Goal: Task Accomplishment & Management: Manage account settings

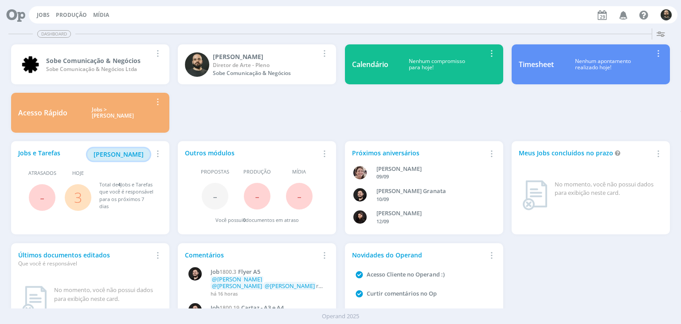
click at [133, 156] on span "[PERSON_NAME]" at bounding box center [119, 154] width 50 height 8
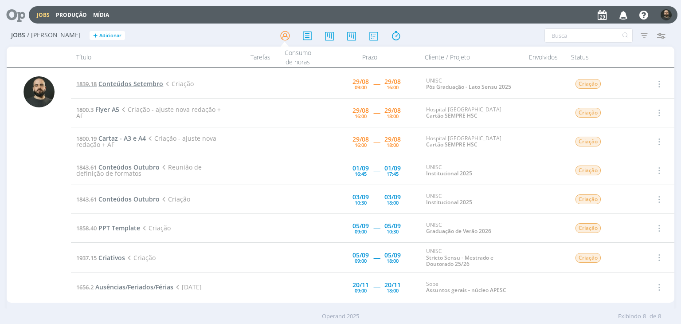
click at [136, 87] on span "Conteúdos Setembro" at bounding box center [130, 83] width 65 height 8
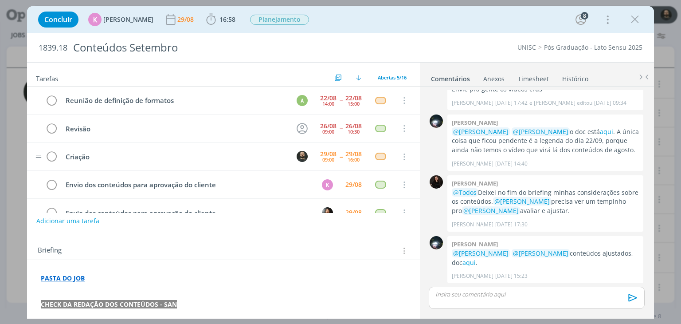
scroll to position [20, 0]
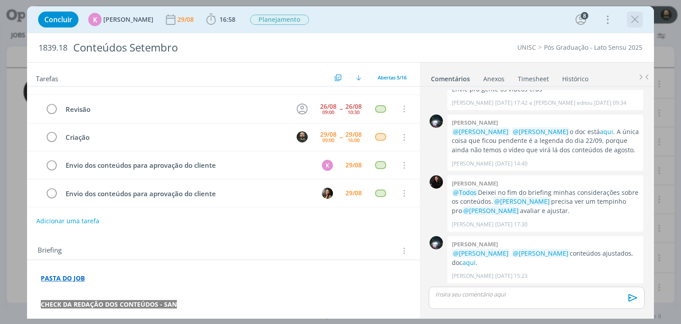
click at [634, 22] on icon "dialog" at bounding box center [634, 19] width 13 height 13
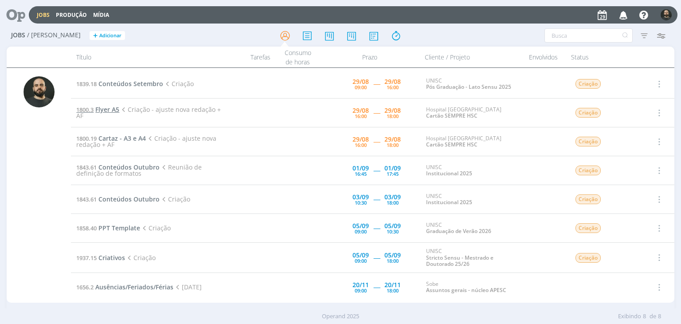
click at [102, 110] on span "Flyer A5" at bounding box center [107, 109] width 24 height 8
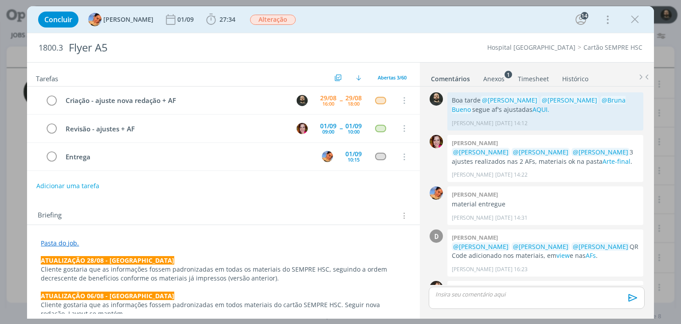
scroll to position [884, 0]
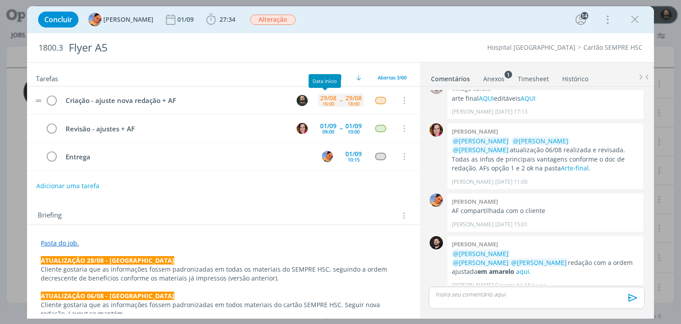
click at [322, 103] on div "16:00" at bounding box center [328, 103] width 12 height 5
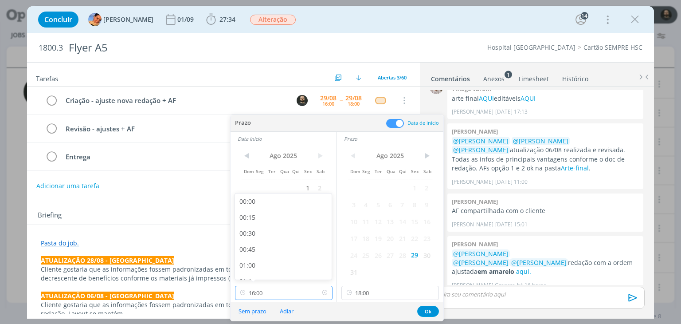
scroll to position [954, 0]
click at [280, 294] on input "16:00" at bounding box center [284, 292] width 98 height 14
click at [266, 233] on div "14:00" at bounding box center [284, 230] width 99 height 16
type input "14:00"
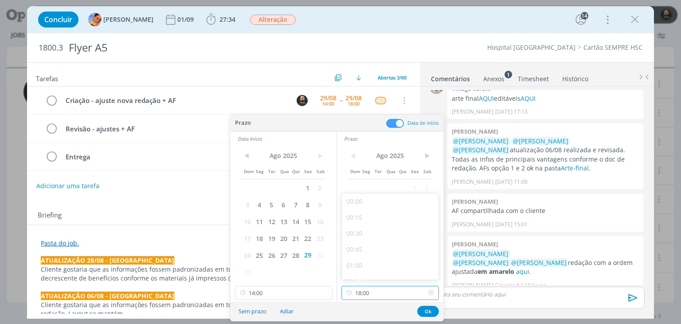
click at [372, 293] on input "18:00" at bounding box center [390, 292] width 98 height 14
click at [369, 228] on div "16:00" at bounding box center [391, 230] width 99 height 16
type input "16:00"
click at [427, 309] on button "Ok" at bounding box center [428, 310] width 22 height 11
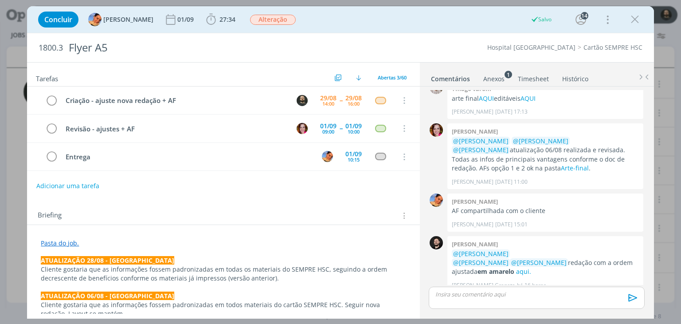
click at [637, 18] on icon "dialog" at bounding box center [634, 19] width 13 height 13
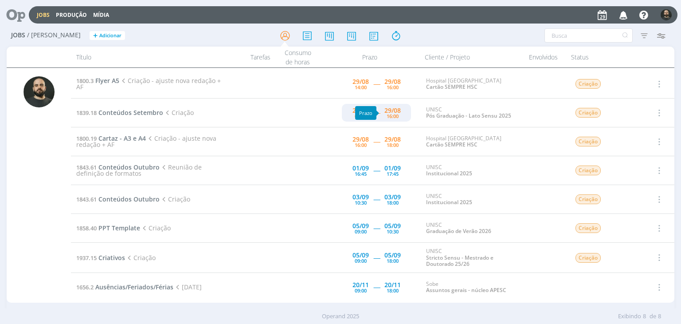
click at [390, 117] on div "16:00" at bounding box center [392, 115] width 12 height 5
type input "16:00"
type input "09:00"
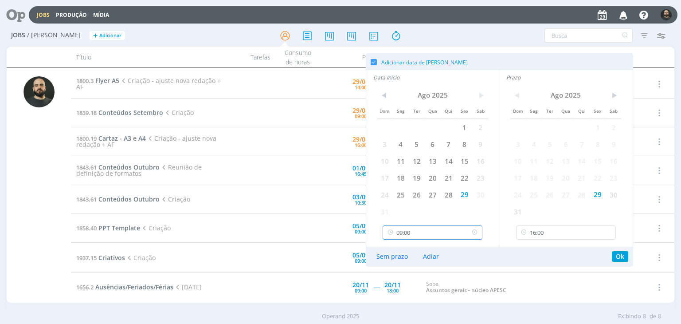
click at [437, 234] on input "09:00" at bounding box center [433, 232] width 100 height 14
click at [566, 233] on input "16:00" at bounding box center [566, 232] width 100 height 14
click at [532, 233] on input "16:00" at bounding box center [566, 232] width 100 height 14
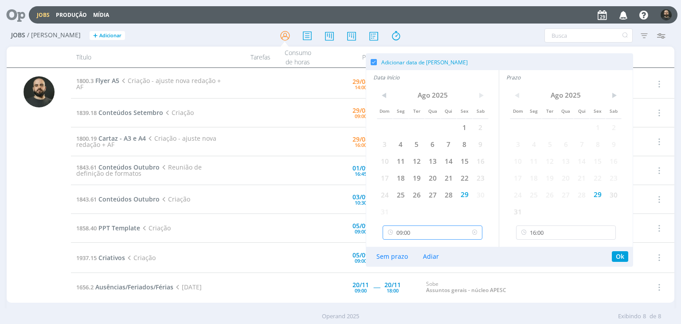
scroll to position [507, 0]
click at [426, 235] on input "09:00" at bounding box center [433, 232] width 100 height 14
click at [544, 233] on input "16:00" at bounding box center [566, 232] width 100 height 14
click at [535, 234] on input "16:00" at bounding box center [566, 232] width 100 height 14
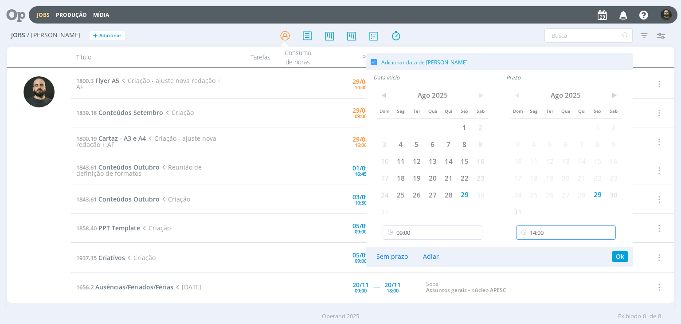
type input "14:00"
click at [619, 257] on button "Ok" at bounding box center [620, 256] width 16 height 11
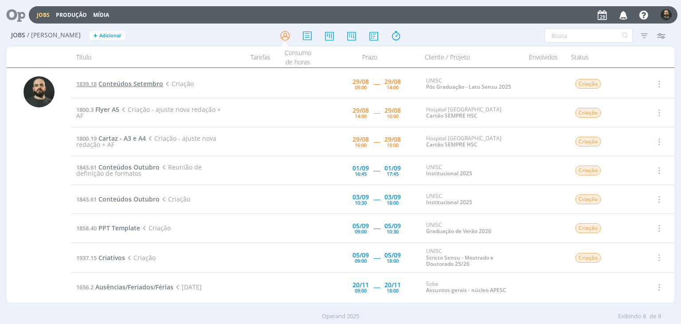
click at [131, 82] on span "Conteúdos Setembro" at bounding box center [130, 83] width 65 height 8
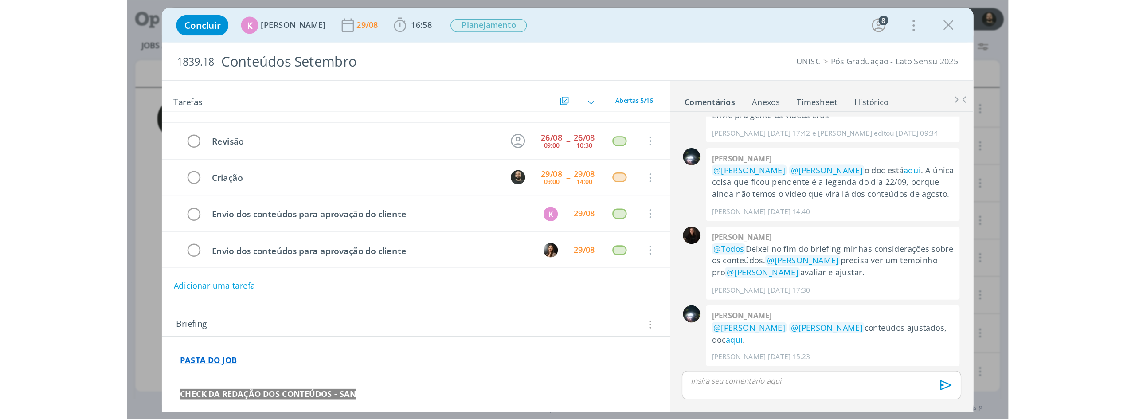
scroll to position [133, 0]
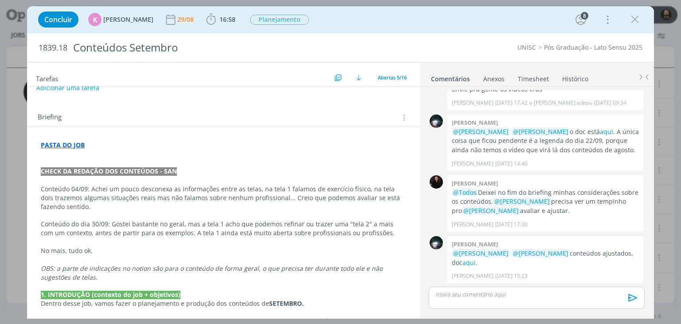
click at [62, 146] on strong "PASTA DO JOB" at bounding box center [63, 145] width 44 height 8
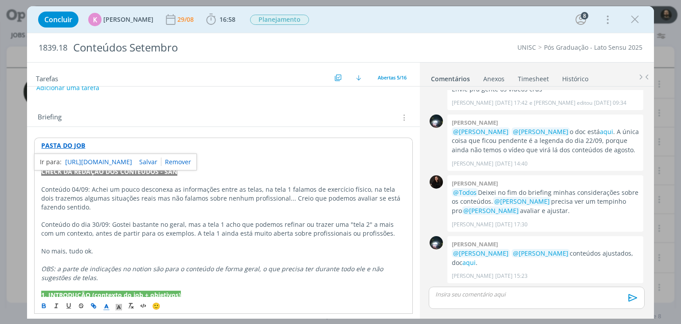
click at [96, 162] on link "[URL][DOMAIN_NAME]" at bounding box center [98, 162] width 67 height 12
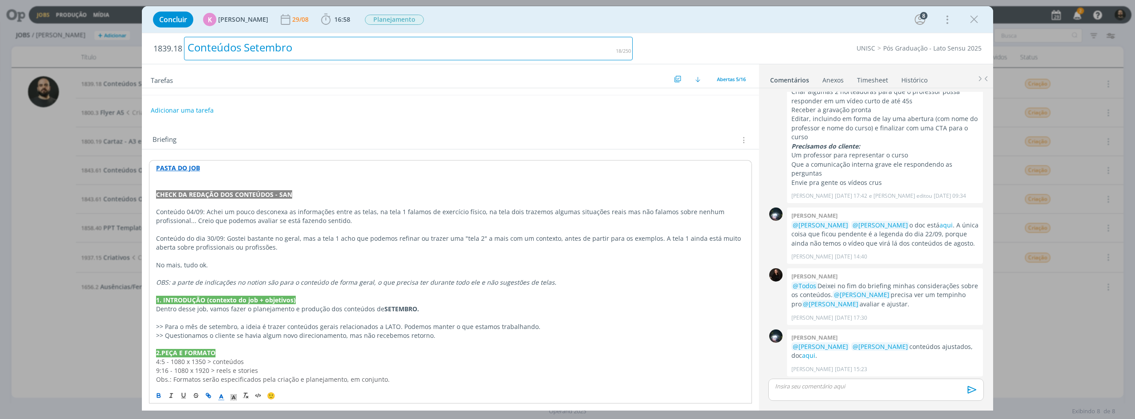
scroll to position [118, 0]
drag, startPoint x: 265, startPoint y: 49, endPoint x: 172, endPoint y: 47, distance: 94.0
click at [172, 47] on h2 "1839.18 Conteúdos Setembro" at bounding box center [392, 48] width 479 height 31
copy div "Conteúdos Setembro"
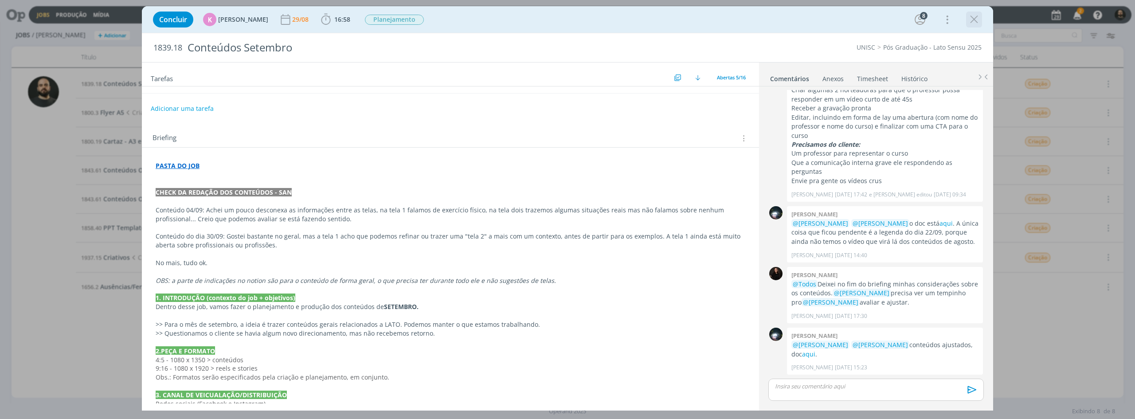
scroll to position [117, 0]
click at [680, 21] on icon "dialog" at bounding box center [973, 19] width 13 height 13
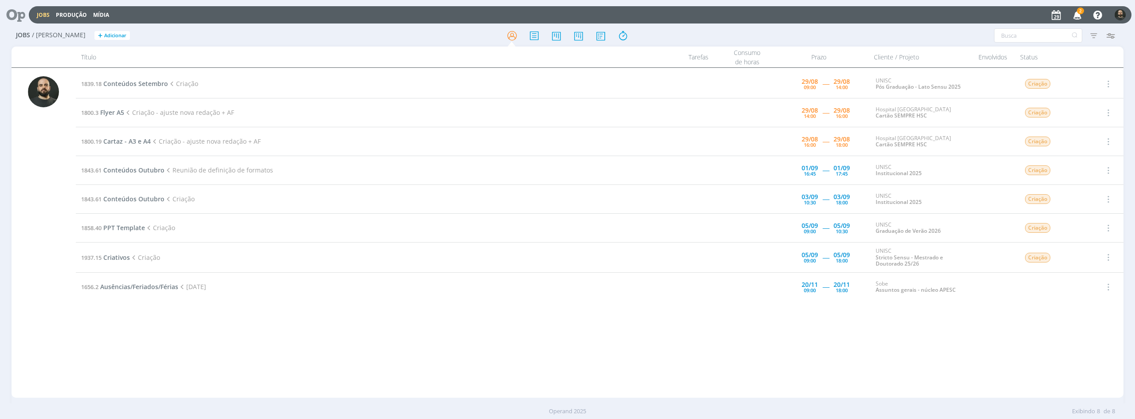
click at [680, 17] on icon "button" at bounding box center [1078, 14] width 16 height 15
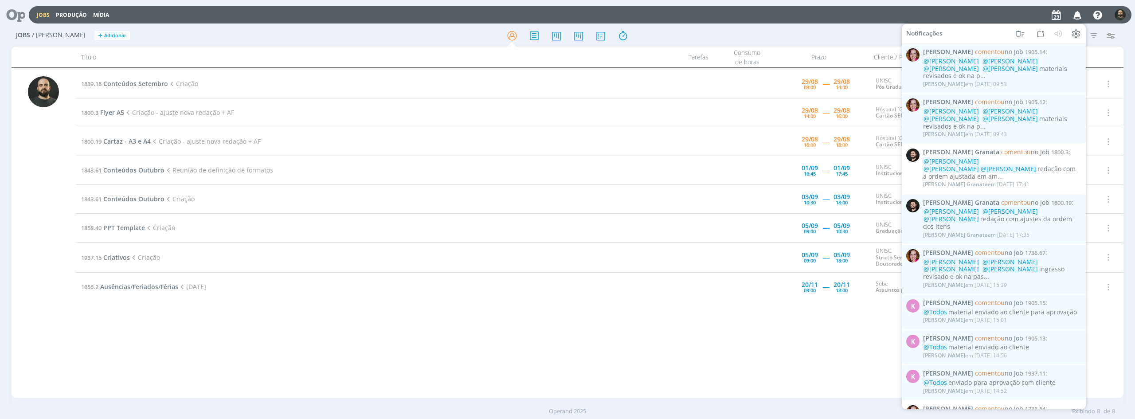
click at [680, 41] on div "Filtros Filtrar Limpar Tipo Jobs e Tarefas Data Personalizado a Situação dos jo…" at bounding box center [938, 35] width 362 height 14
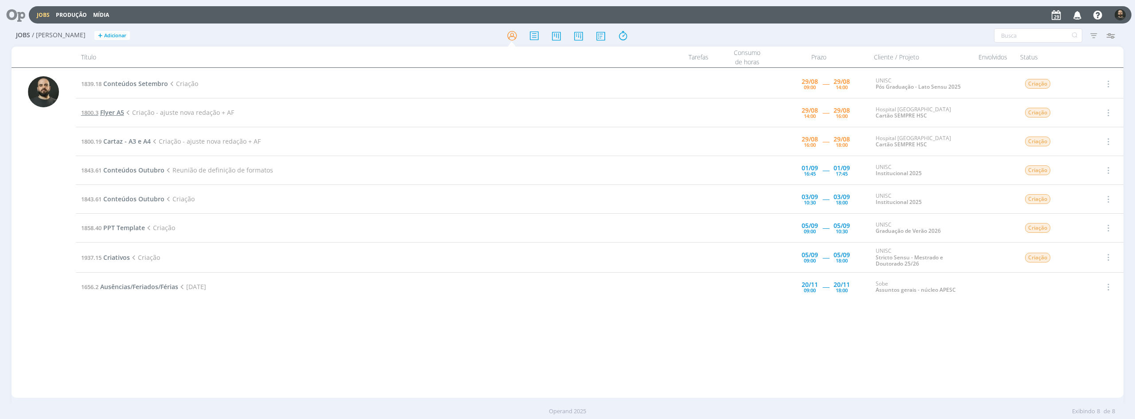
click at [113, 113] on span "Flyer A5" at bounding box center [112, 112] width 24 height 8
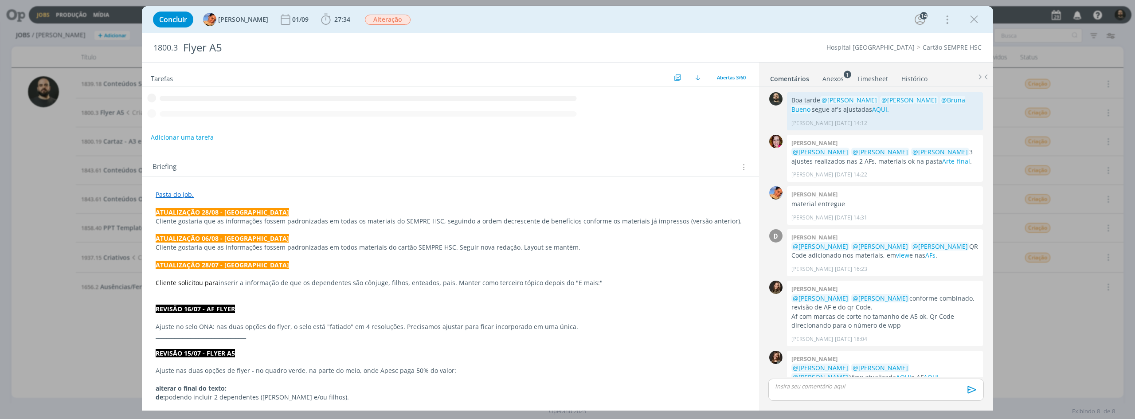
scroll to position [792, 0]
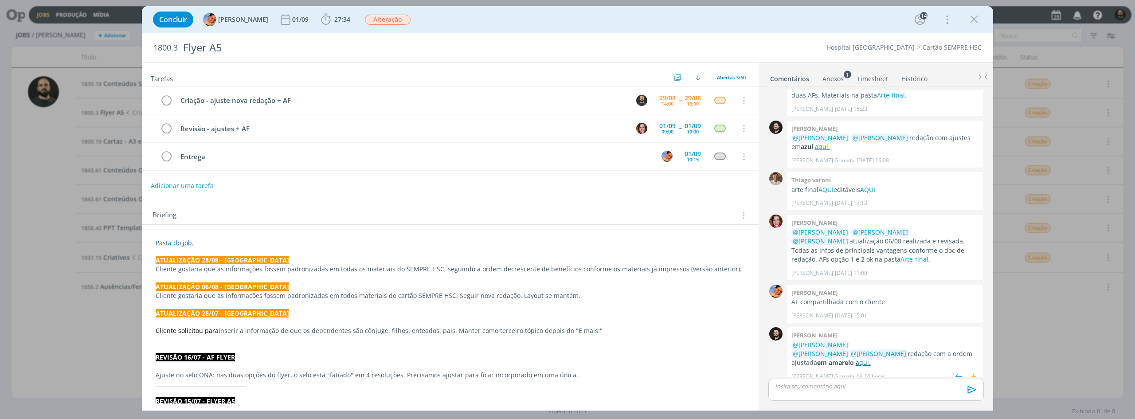
click at [680, 323] on link "aqui." at bounding box center [862, 362] width 15 height 8
click at [680, 20] on icon "dialog" at bounding box center [973, 19] width 13 height 13
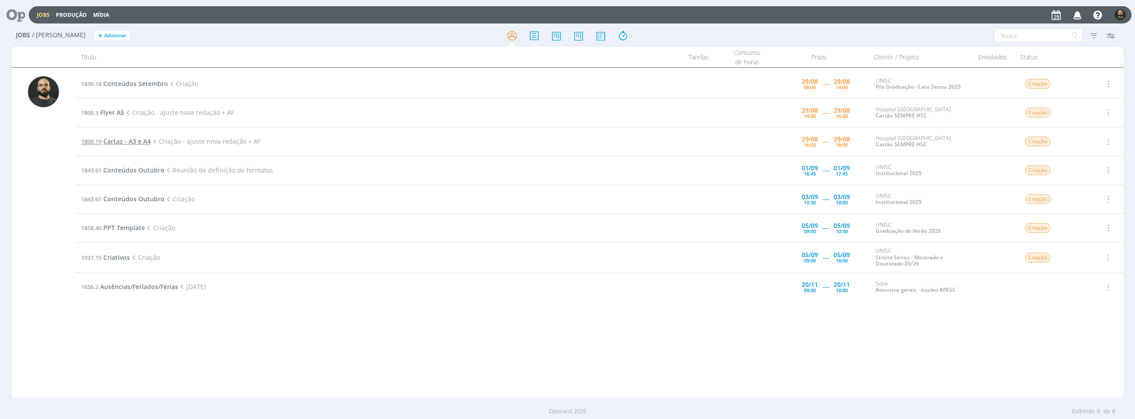
click at [123, 141] on span "Cartaz - A3 e A4" at bounding box center [126, 141] width 47 height 8
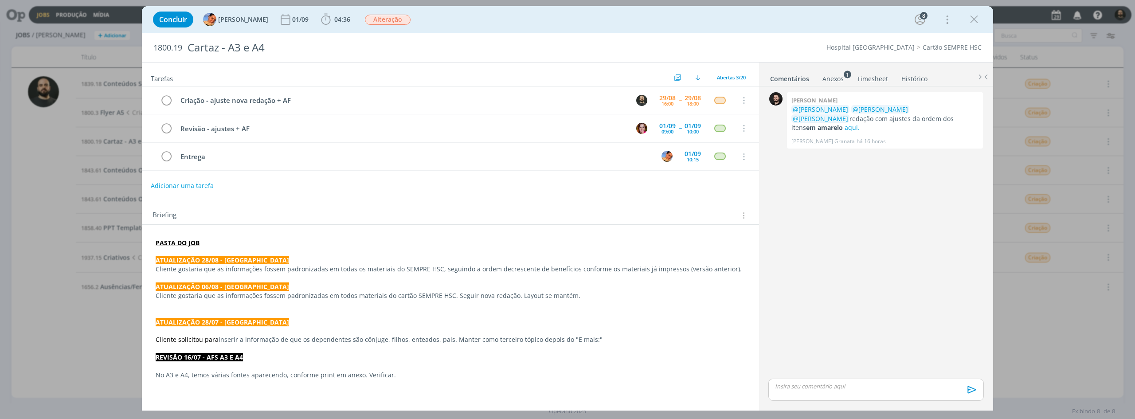
scroll to position [558, 0]
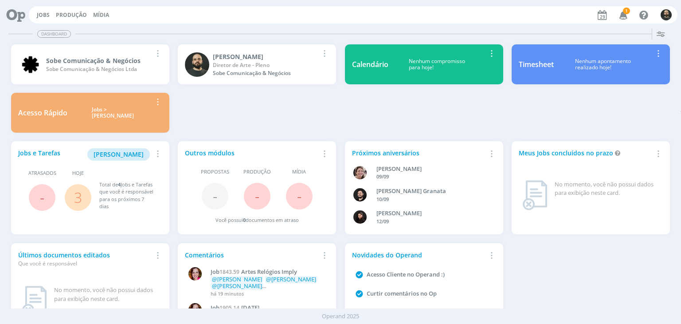
click at [623, 18] on icon "button" at bounding box center [624, 14] width 16 height 15
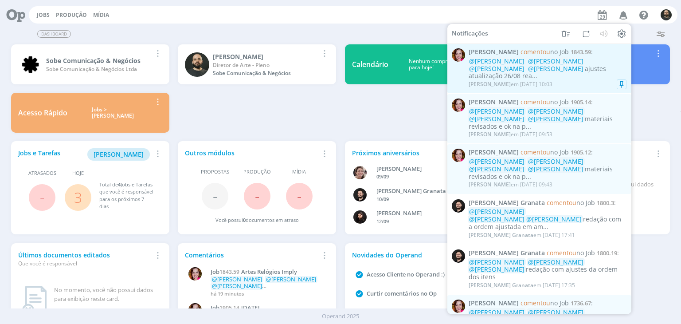
click at [566, 80] on div "Bruna Bueno em [DATE] 10:03" at bounding box center [547, 84] width 158 height 9
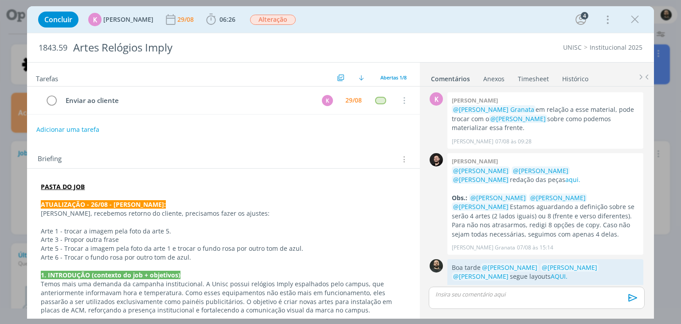
scroll to position [290, 0]
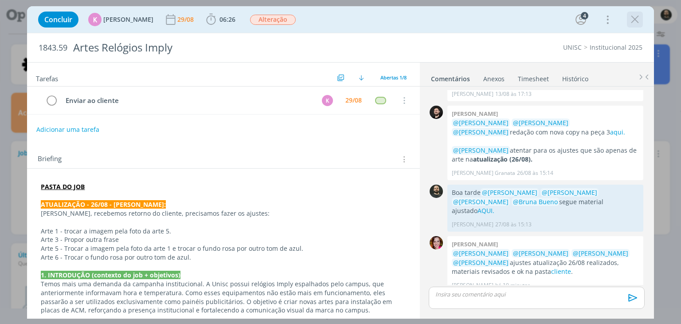
click at [631, 20] on icon "dialog" at bounding box center [634, 19] width 13 height 13
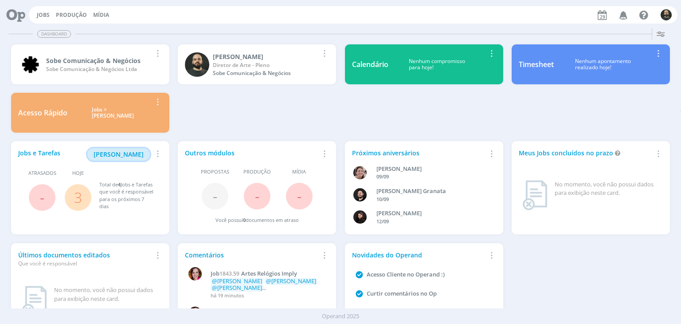
click at [125, 153] on span "[PERSON_NAME]" at bounding box center [119, 154] width 50 height 8
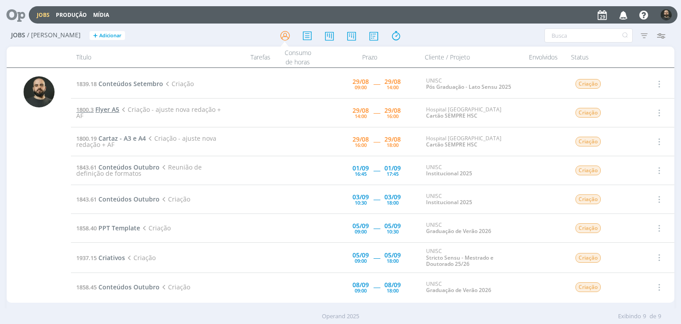
click at [112, 106] on span "Flyer A5" at bounding box center [107, 109] width 24 height 8
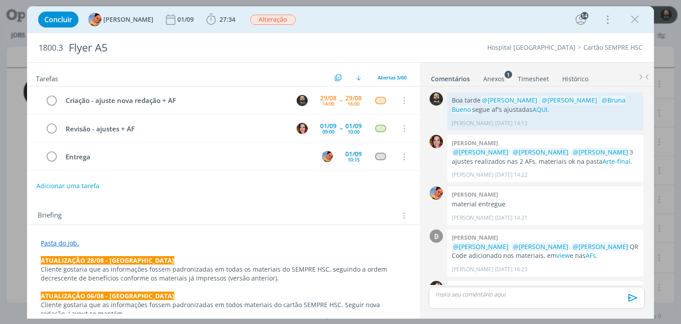
scroll to position [884, 0]
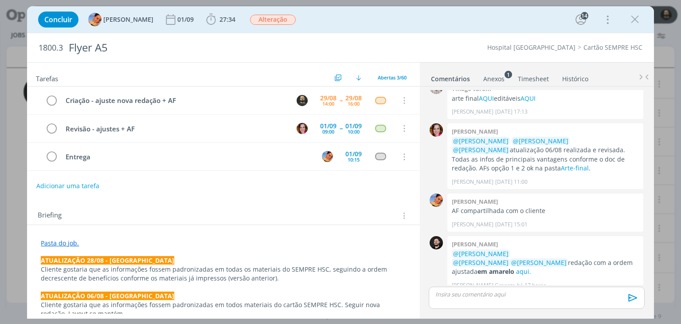
click at [62, 240] on link "Pasta do job." at bounding box center [60, 242] width 38 height 8
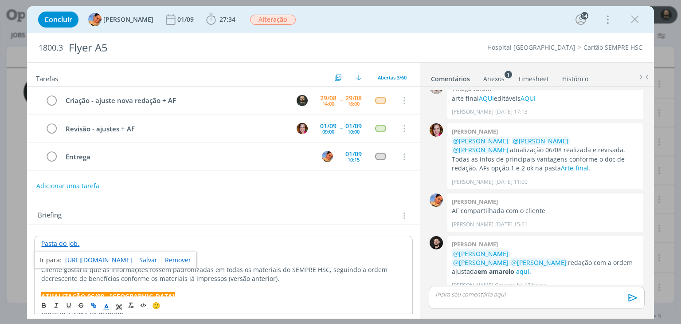
click at [103, 258] on link "[URL][DOMAIN_NAME]" at bounding box center [98, 260] width 67 height 12
click at [284, 280] on p "Cliente gostaria que as informações fossem padronizadas em todas os materiais d…" at bounding box center [223, 274] width 364 height 18
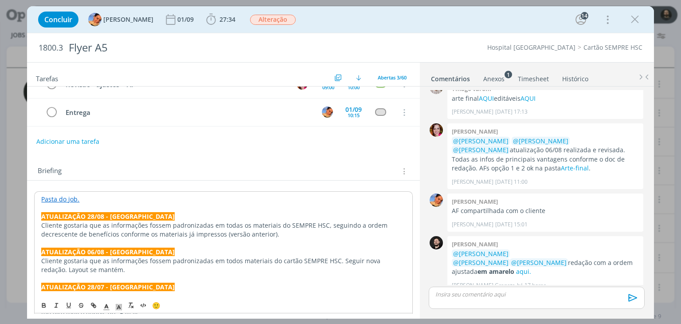
scroll to position [89, 0]
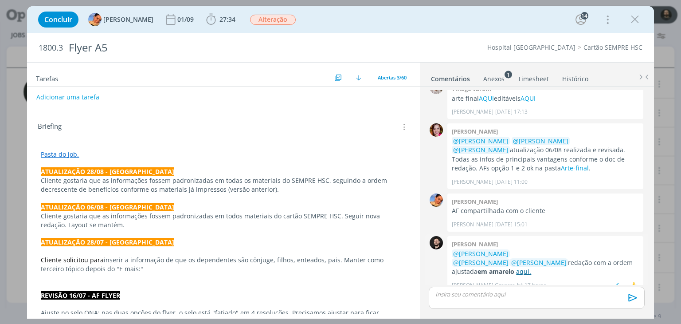
click at [531, 267] on link "aqui." at bounding box center [523, 271] width 15 height 8
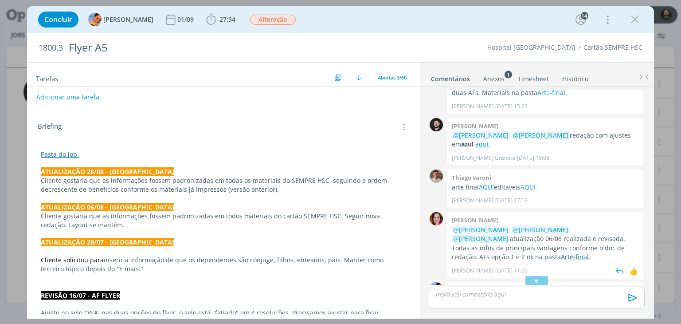
click at [561, 254] on link "Arte-final" at bounding box center [575, 256] width 28 height 8
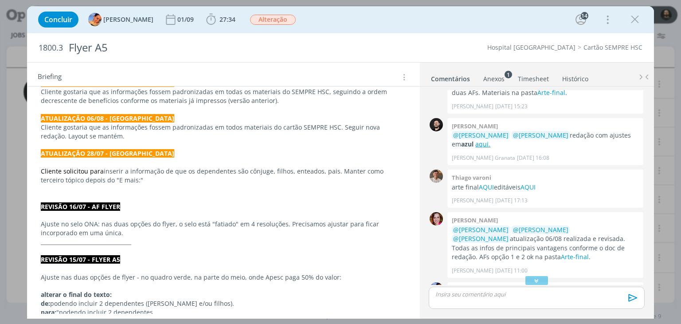
drag, startPoint x: 635, startPoint y: 25, endPoint x: 448, endPoint y: 107, distance: 204.0
click at [635, 25] on icon "dialog" at bounding box center [634, 19] width 13 height 13
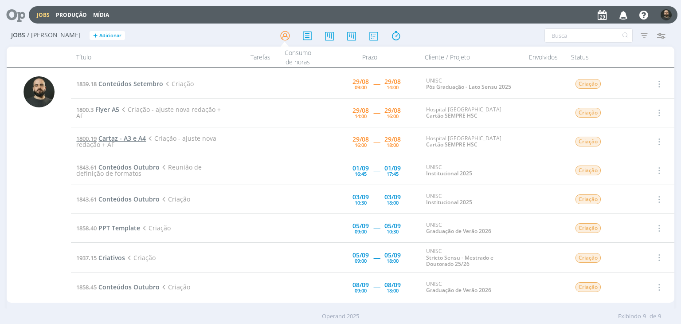
click at [126, 139] on span "Cartaz - A3 e A4" at bounding box center [121, 138] width 47 height 8
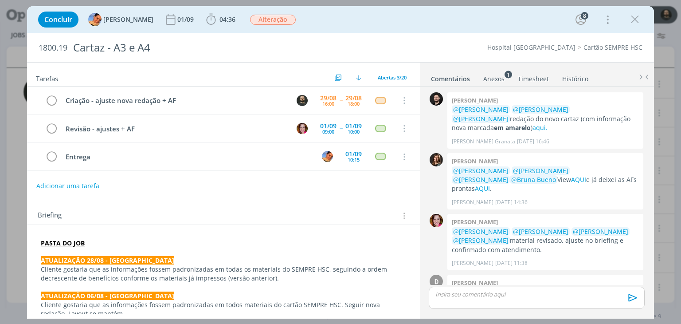
scroll to position [650, 0]
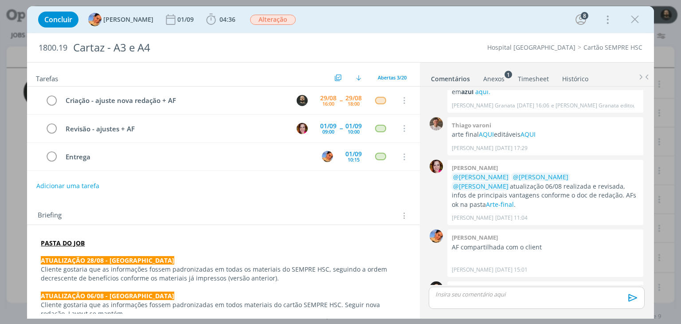
click at [57, 243] on strong "PASTA DO JOB" at bounding box center [63, 242] width 44 height 8
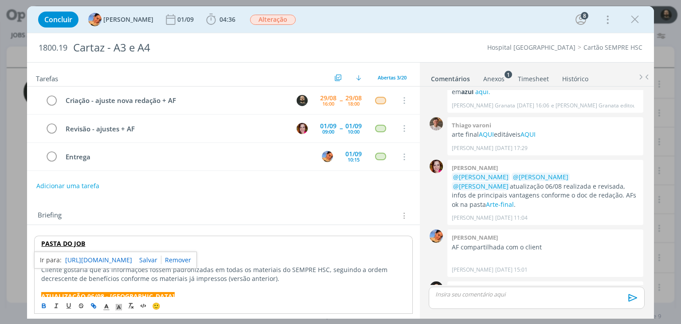
click at [94, 259] on link "[URL][DOMAIN_NAME]" at bounding box center [98, 260] width 67 height 12
click at [520, 312] on link "aqui." at bounding box center [512, 316] width 15 height 8
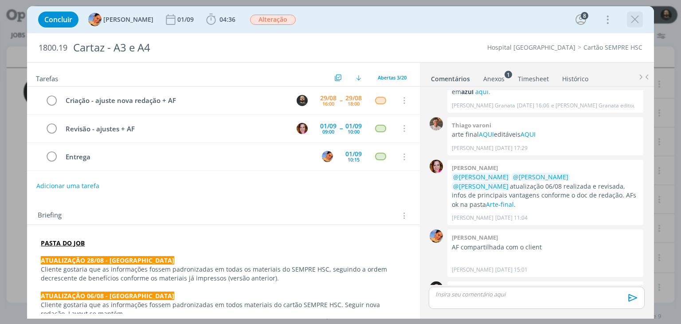
click at [636, 18] on icon "dialog" at bounding box center [634, 19] width 13 height 13
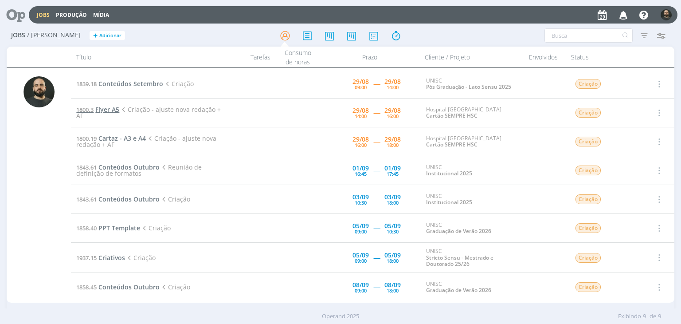
click at [109, 111] on span "Flyer A5" at bounding box center [107, 109] width 24 height 8
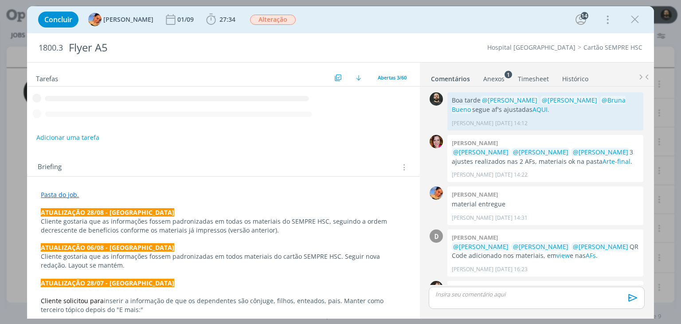
scroll to position [884, 0]
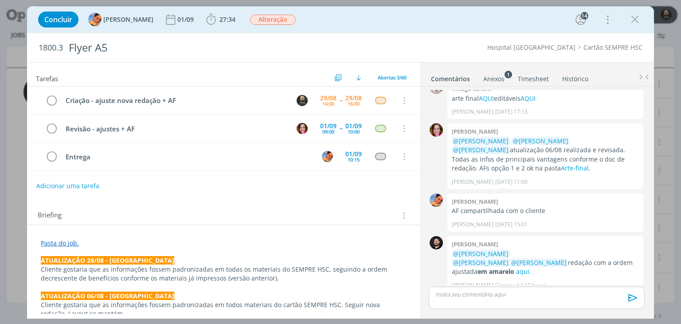
click at [67, 240] on link "Pasta do job." at bounding box center [60, 242] width 38 height 8
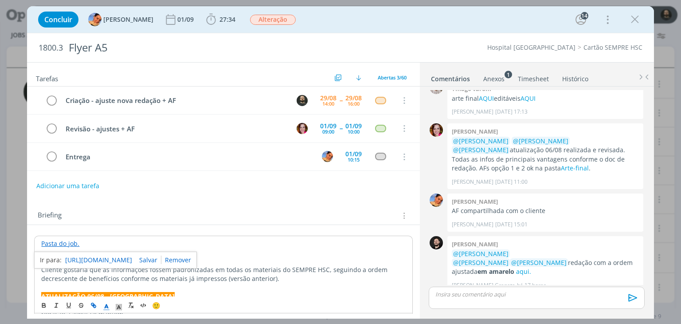
click at [112, 254] on link "[URL][DOMAIN_NAME]" at bounding box center [98, 260] width 67 height 12
click at [631, 17] on icon "dialog" at bounding box center [634, 19] width 13 height 13
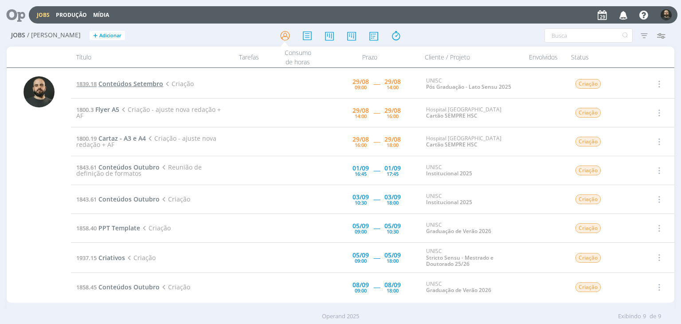
click at [133, 86] on span "Conteúdos Setembro" at bounding box center [130, 83] width 65 height 8
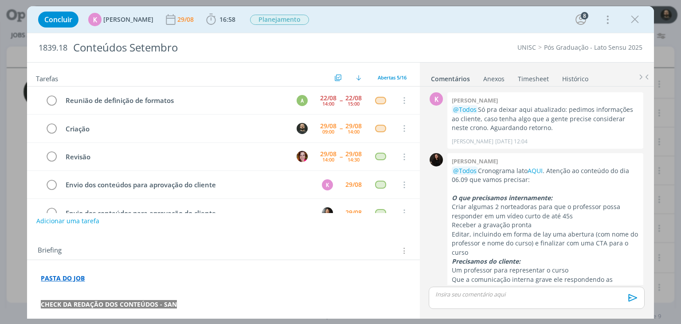
scroll to position [208, 0]
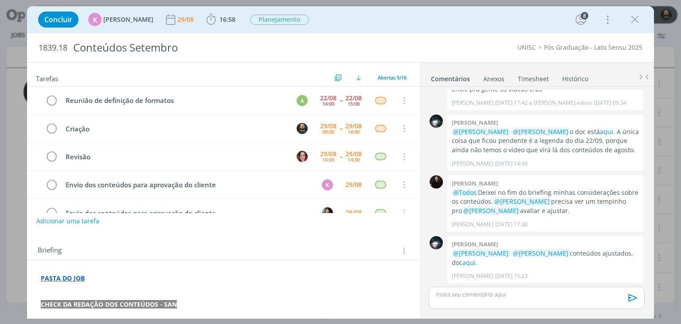
click at [67, 277] on strong "PASTA DO JOB" at bounding box center [63, 277] width 44 height 8
click at [112, 293] on link "[URL][DOMAIN_NAME]" at bounding box center [98, 295] width 67 height 12
click at [478, 302] on div "dialog" at bounding box center [536, 297] width 215 height 22
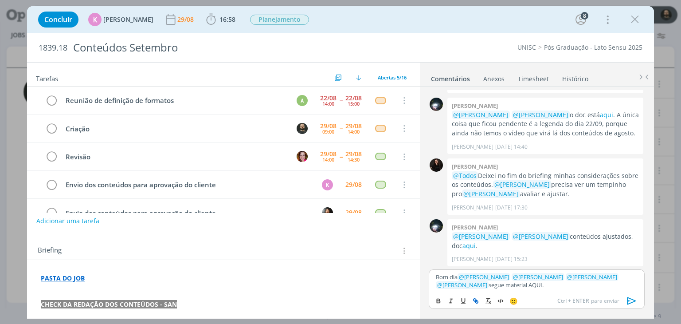
click at [474, 297] on icon "dialog" at bounding box center [475, 300] width 7 height 7
paste input "[URL][DOMAIN_NAME]"
type input "[URL][DOMAIN_NAME]"
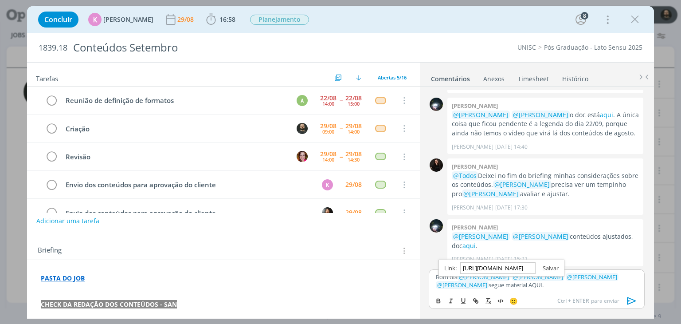
click at [550, 266] on link "dialog" at bounding box center [546, 268] width 23 height 8
drag, startPoint x: 495, startPoint y: 285, endPoint x: 473, endPoint y: 284, distance: 21.3
click at [473, 284] on p "Bom dia ﻿ @ [PERSON_NAME] ﻿ ﻿ @ [PERSON_NAME] ﻿ ﻿ @ [PERSON_NAME] ﻿ ﻿ @ [PERSON…" at bounding box center [536, 281] width 201 height 16
click at [539, 287] on p "Bom dia ﻿ @ [PERSON_NAME] ﻿ ﻿ @ [PERSON_NAME] ﻿ ﻿ @ [PERSON_NAME] ﻿ ﻿ @ [PERSON…" at bounding box center [536, 281] width 201 height 16
click at [534, 281] on link "AQUI." at bounding box center [541, 285] width 15 height 8
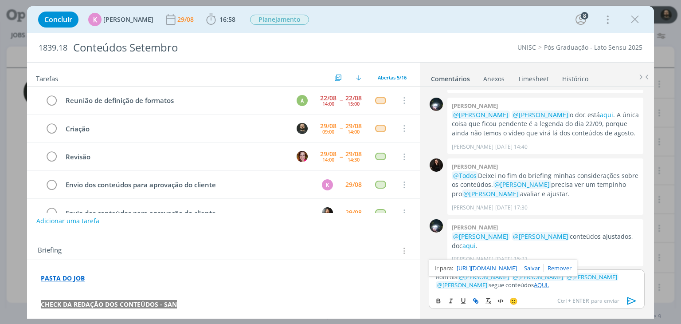
click at [500, 265] on link "[URL][DOMAIN_NAME]" at bounding box center [487, 268] width 60 height 12
click at [219, 20] on span "17:08" at bounding box center [227, 19] width 16 height 8
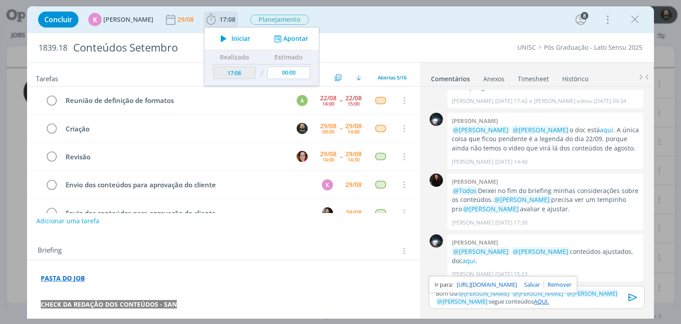
scroll to position [209, 0]
click at [292, 74] on input "00:00" at bounding box center [289, 72] width 43 height 12
type input "03:00"
click at [278, 38] on button "Apontar" at bounding box center [290, 38] width 37 height 9
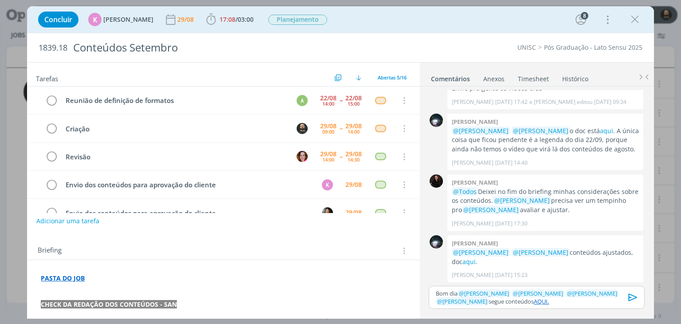
click at [632, 297] on icon "dialog" at bounding box center [632, 296] width 13 height 13
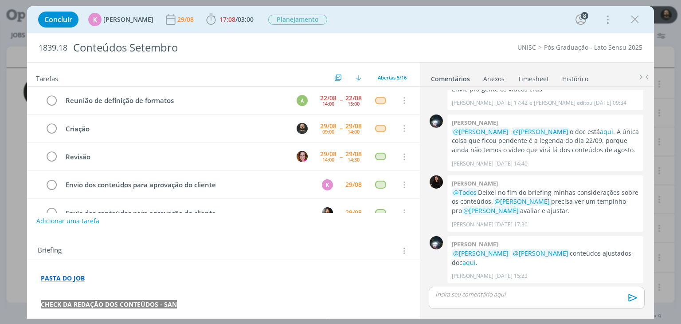
scroll to position [250, 0]
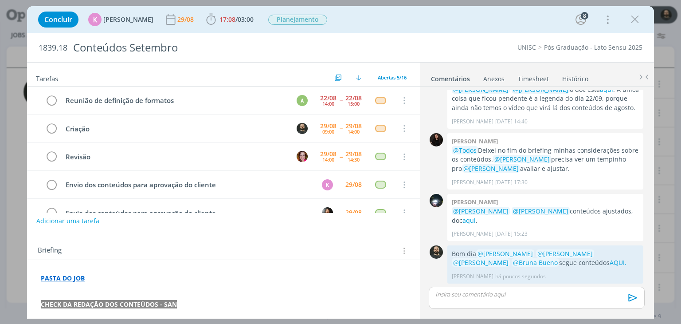
click at [537, 75] on link "Timesheet" at bounding box center [533, 76] width 32 height 13
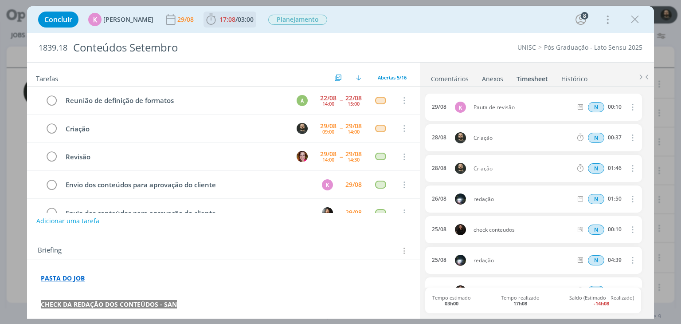
click at [209, 20] on icon "dialog" at bounding box center [210, 19] width 13 height 13
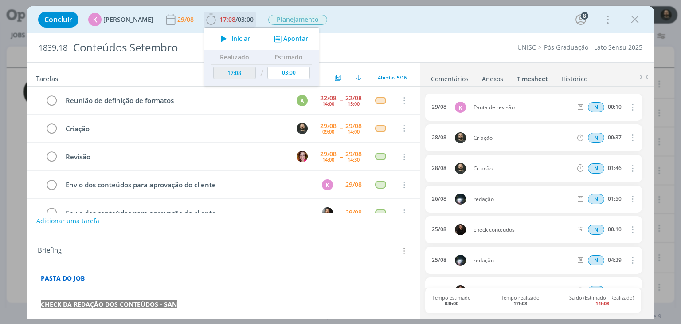
click at [285, 41] on button "Apontar" at bounding box center [290, 38] width 37 height 9
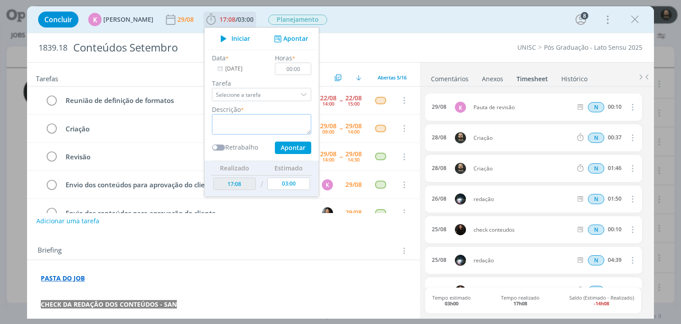
click at [249, 119] on textarea "dialog" at bounding box center [261, 124] width 99 height 20
type textarea "Criação"
click at [293, 69] on input "00:00" at bounding box center [293, 68] width 36 height 12
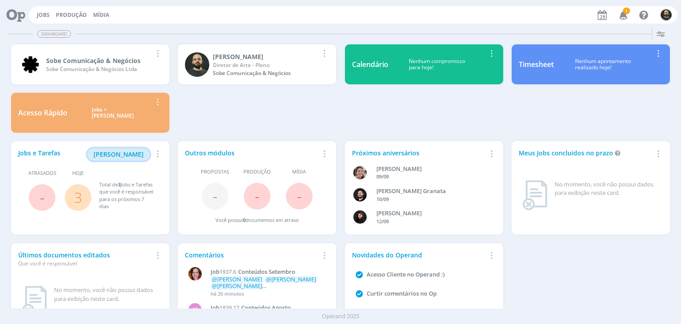
click at [135, 155] on span "[PERSON_NAME]" at bounding box center [119, 154] width 50 height 8
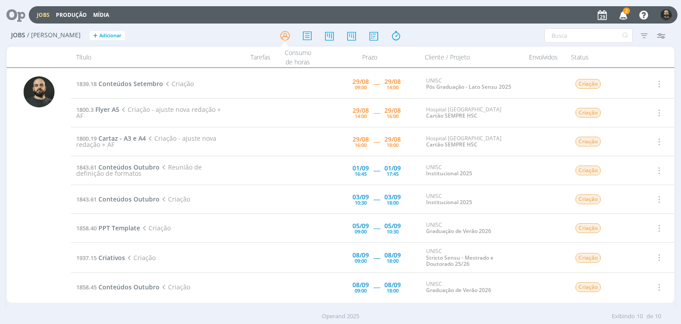
click at [625, 14] on icon "button" at bounding box center [624, 14] width 16 height 15
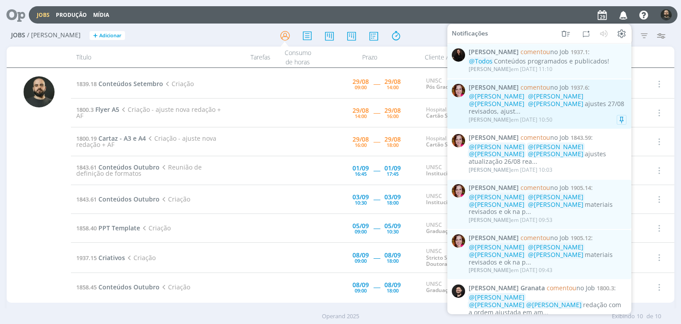
click at [595, 115] on div "Bruna Bueno em 29/08 às 10:50" at bounding box center [547, 119] width 158 height 9
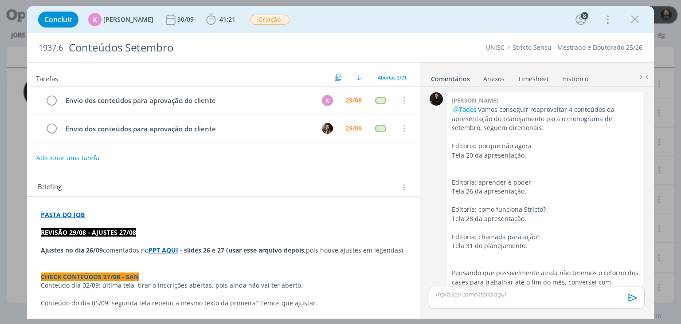
scroll to position [1256, 0]
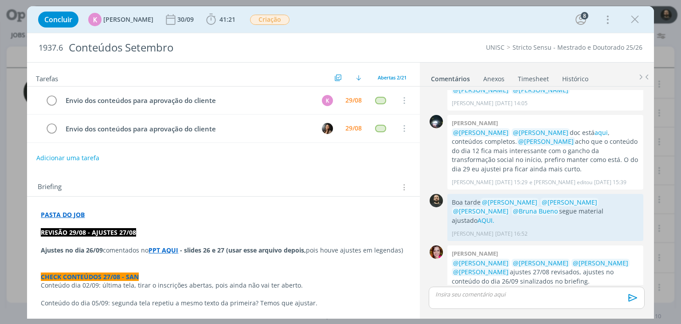
click at [169, 249] on strong "PPT AQUI" at bounding box center [163, 250] width 30 height 8
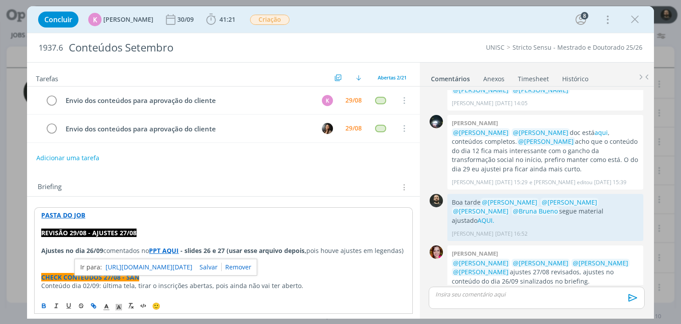
click at [171, 265] on link "https://sobeae.sharepoint.com/sites/SOBEAE/Documentos%20Compartilhados/Forms/Al…" at bounding box center [148, 267] width 87 height 12
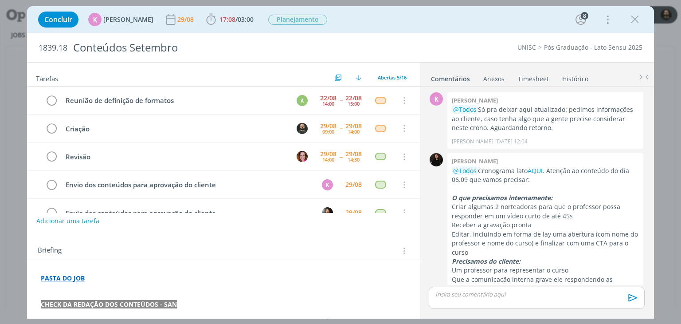
scroll to position [250, 0]
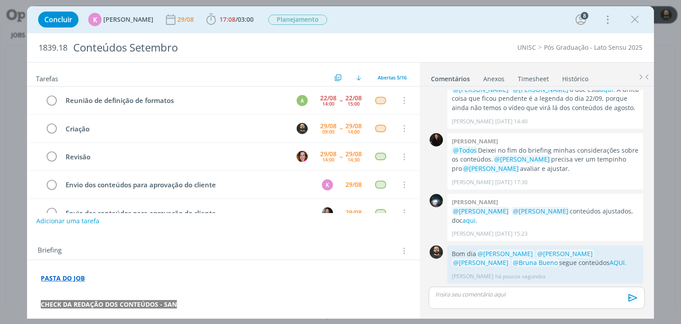
click at [530, 80] on link "Timesheet" at bounding box center [533, 76] width 32 height 13
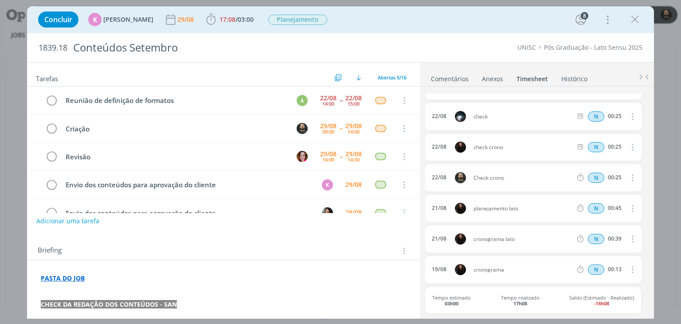
scroll to position [0, 0]
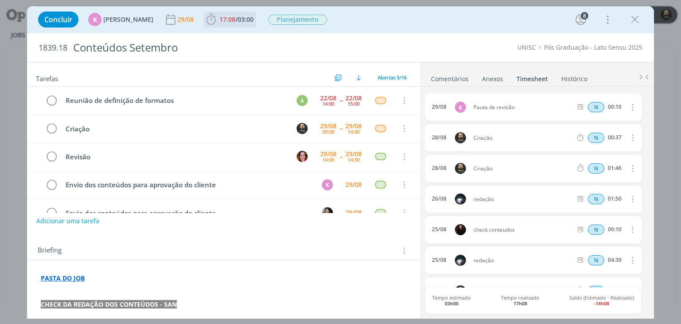
click at [219, 19] on span "17:08" at bounding box center [227, 19] width 16 height 8
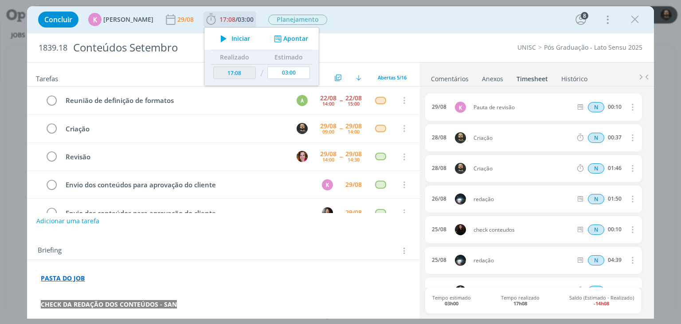
click at [284, 41] on button "Apontar" at bounding box center [290, 38] width 37 height 9
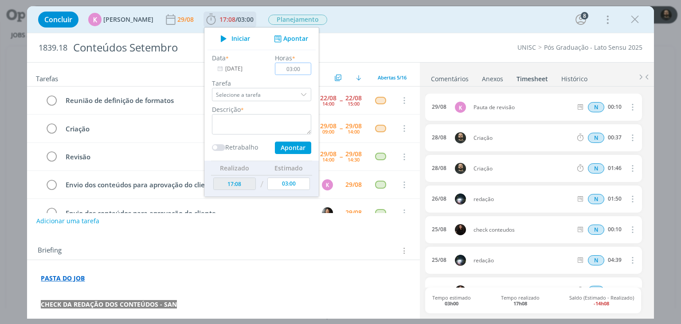
type input "03:00"
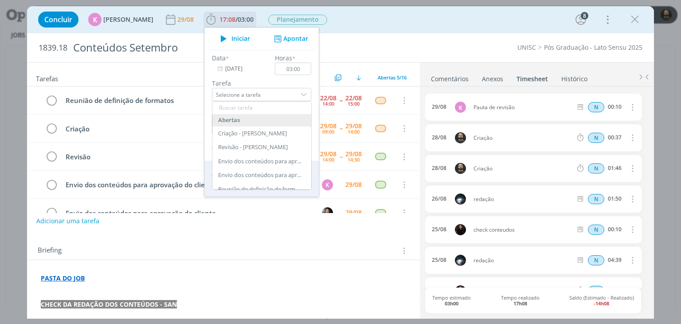
click at [305, 82] on label "Tarefa" at bounding box center [261, 82] width 99 height 9
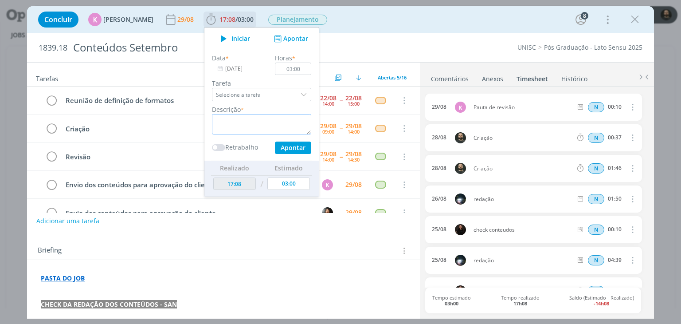
click at [261, 127] on textarea "dialog" at bounding box center [261, 124] width 99 height 20
paste textarea "debit card"
type textarea "Criação"
click at [288, 147] on button "Apontar" at bounding box center [293, 147] width 36 height 12
type input "20:08"
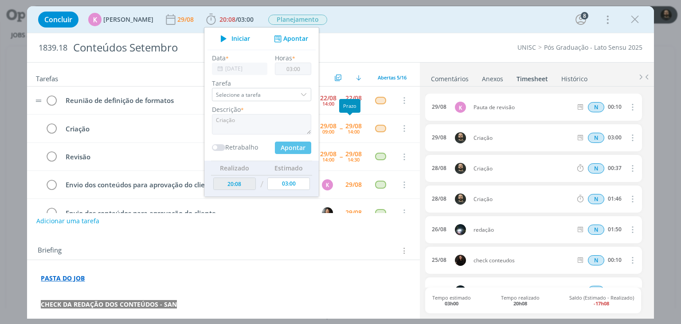
type input "00:00"
click at [416, 41] on div "1839.18 Conteúdos Setembro UNISC Pós Graduação - Lato Sensu 2025" at bounding box center [340, 47] width 626 height 29
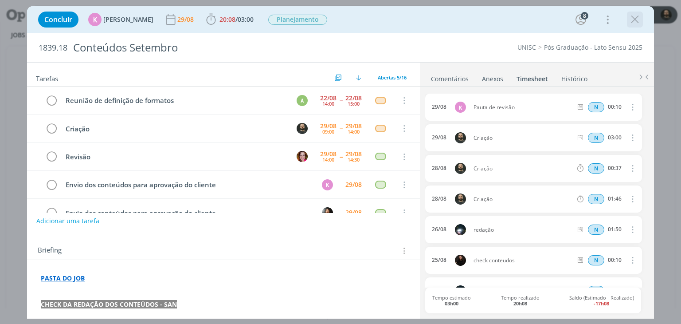
click at [635, 20] on icon "dialog" at bounding box center [634, 19] width 13 height 13
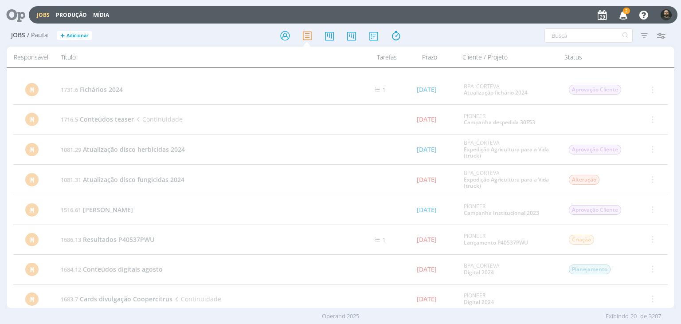
click at [624, 15] on icon "button" at bounding box center [624, 14] width 16 height 15
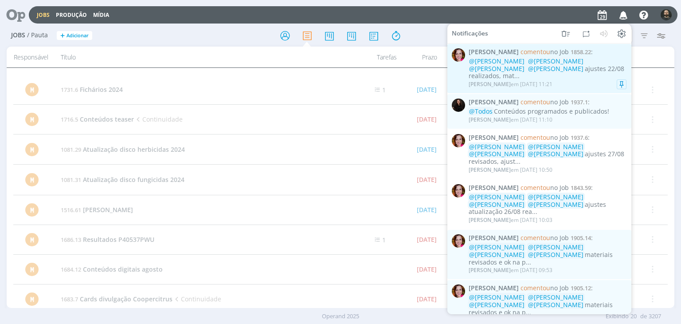
click at [573, 80] on div "Bruna Bueno em 29/08 às 11:21" at bounding box center [547, 84] width 158 height 9
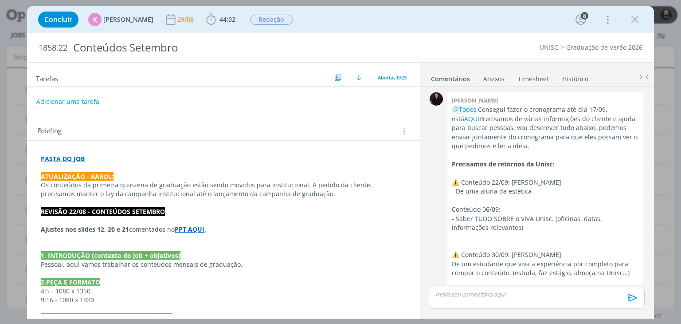
scroll to position [1375, 0]
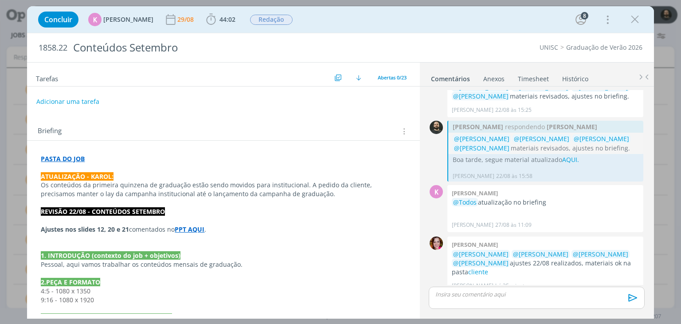
drag, startPoint x: 635, startPoint y: 18, endPoint x: 556, endPoint y: 36, distance: 80.5
click at [635, 18] on icon "dialog" at bounding box center [634, 19] width 13 height 13
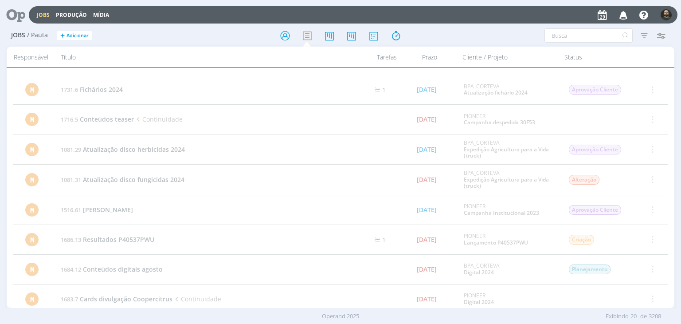
click at [20, 15] on icon at bounding box center [13, 14] width 18 height 17
